Goal: Check status: Check status

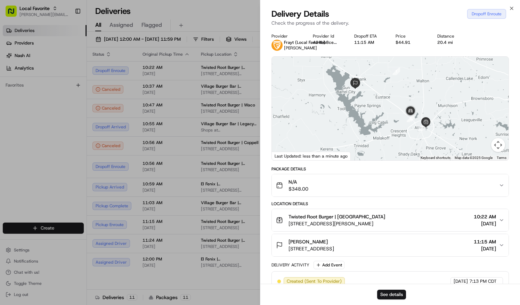
scroll to position [60, 0]
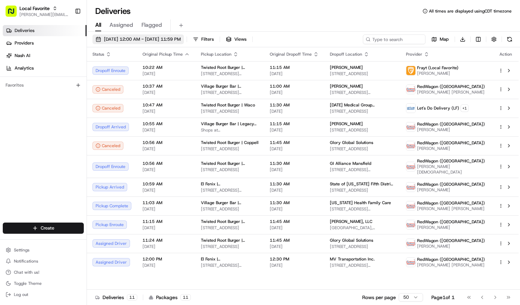
click at [123, 39] on span "[DATE] 12:00 AM - [DATE] 11:59 PM" at bounding box center [142, 39] width 77 height 6
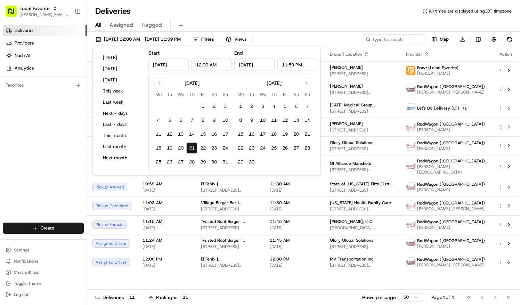
click at [193, 147] on button "21" at bounding box center [191, 148] width 11 height 11
click at [21, 111] on div "Deliveries Providers Nash AI Analytics Favorites" at bounding box center [43, 124] width 87 height 204
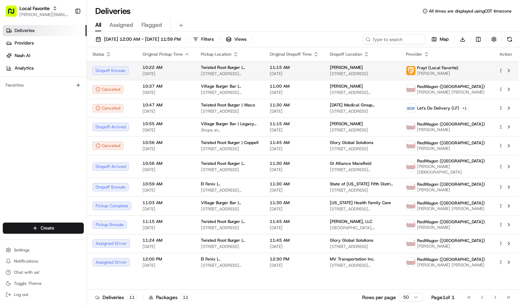
click at [264, 69] on td "Twisted Root Burger | [GEOGRAPHIC_DATA] [STREET_ADDRESS][PERSON_NAME]" at bounding box center [229, 70] width 69 height 19
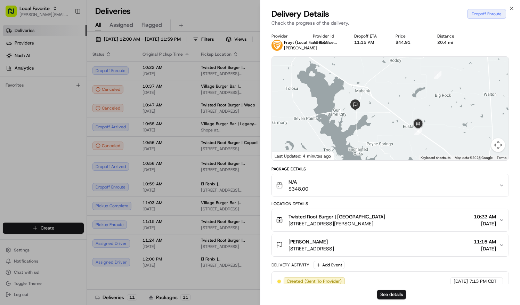
drag, startPoint x: 364, startPoint y: 78, endPoint x: 380, endPoint y: 122, distance: 46.9
click at [380, 122] on div at bounding box center [390, 109] width 237 height 104
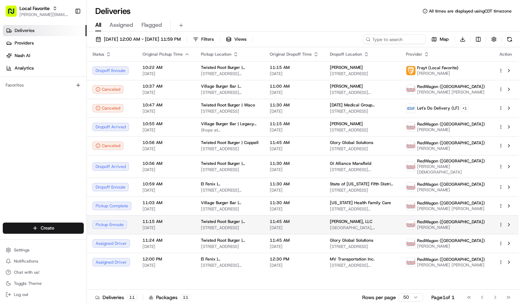
click at [150, 224] on div "11:15 AM [DATE]" at bounding box center [166, 225] width 47 height 12
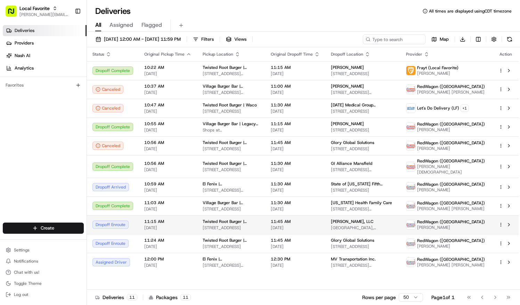
click at [188, 227] on span "[DATE]" at bounding box center [167, 228] width 47 height 6
